Goal: Task Accomplishment & Management: Use online tool/utility

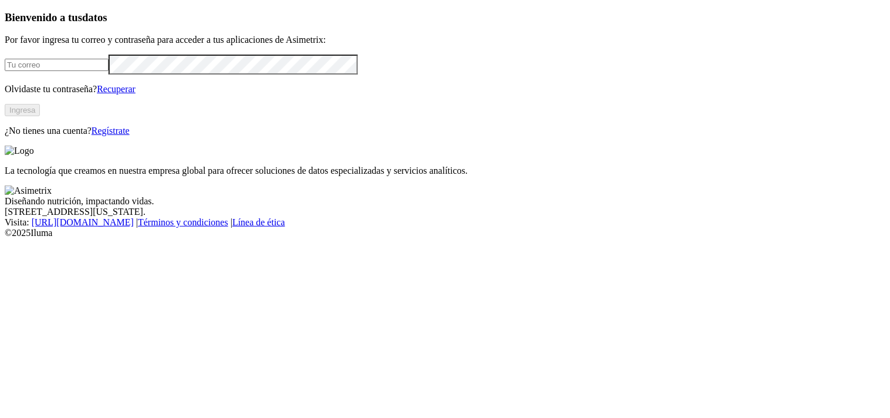
type input "[PERSON_NAME][EMAIL_ADDRESS][PERSON_NAME][DOMAIN_NAME]"
click at [40, 116] on button "Ingresa" at bounding box center [22, 110] width 35 height 12
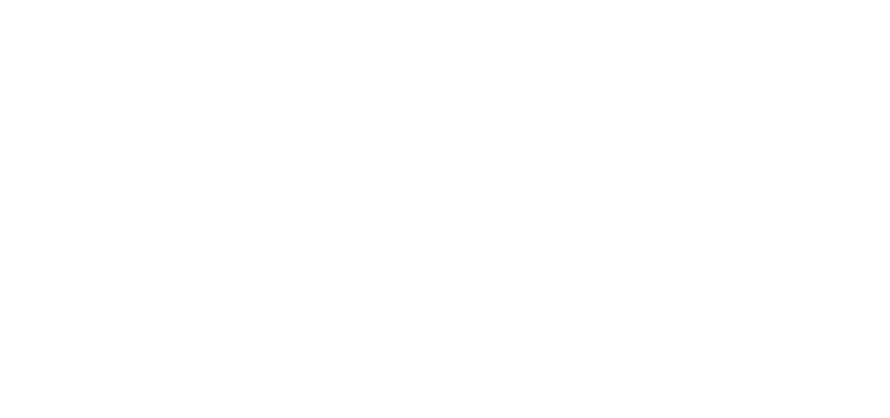
click at [27, 12] on icon at bounding box center [23, 239] width 36 height 469
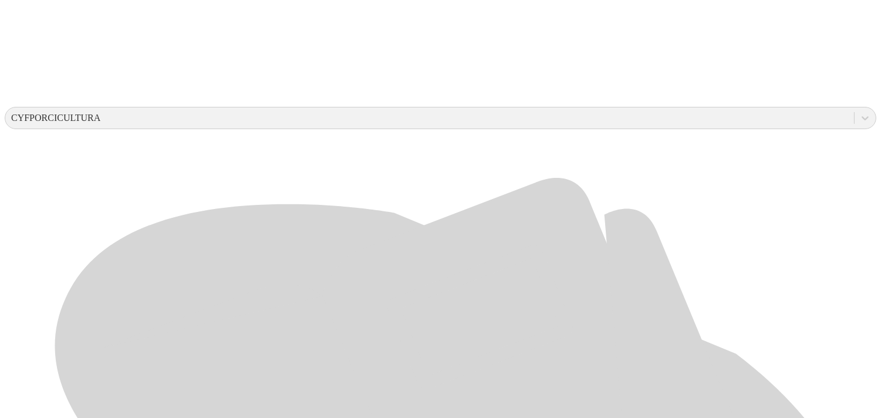
scroll to position [376, 0]
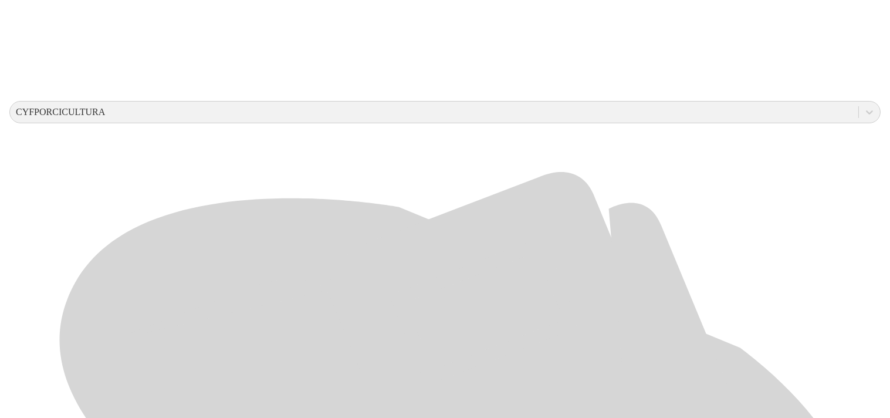
scroll to position [0, 0]
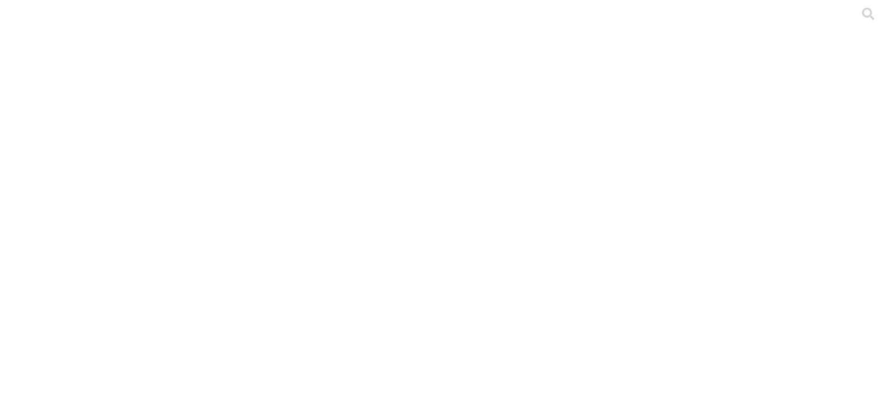
type input "Agosto-2025"
